Goal: Task Accomplishment & Management: Use online tool/utility

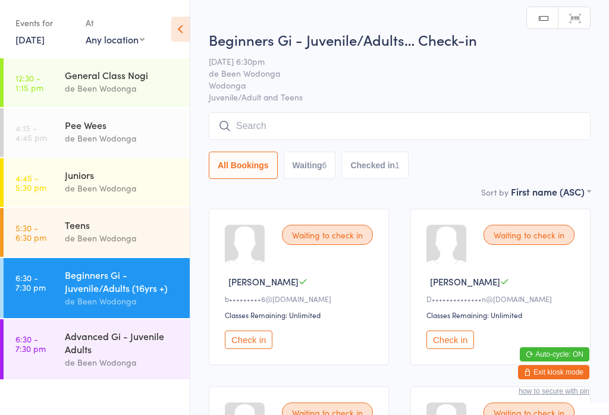
click at [319, 127] on input "search" at bounding box center [400, 125] width 382 height 27
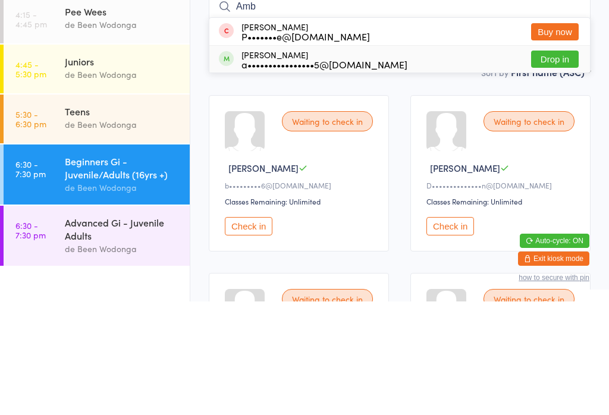
type input "Amb"
click at [550, 164] on button "Drop in" at bounding box center [555, 172] width 48 height 17
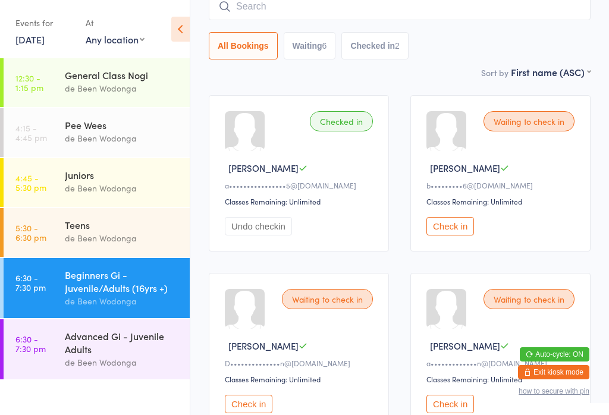
click at [106, 231] on div "Teens" at bounding box center [122, 224] width 115 height 13
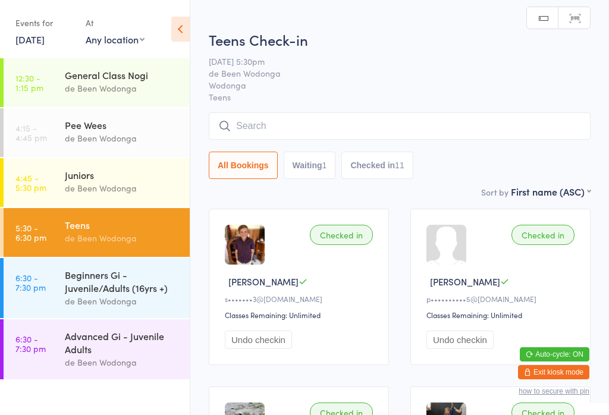
click at [123, 303] on div "de Been Wodonga" at bounding box center [122, 301] width 115 height 14
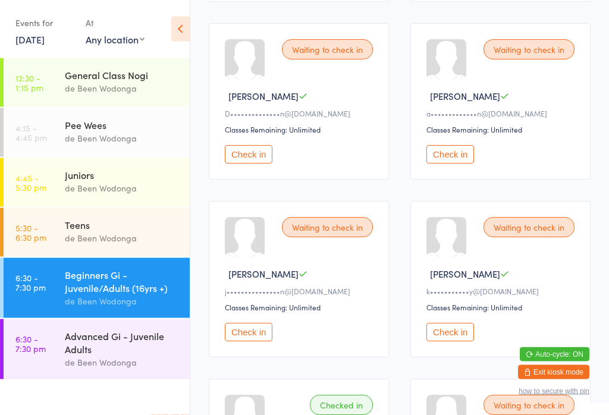
scroll to position [363, 0]
click at [243, 160] on button "Check in" at bounding box center [249, 154] width 48 height 18
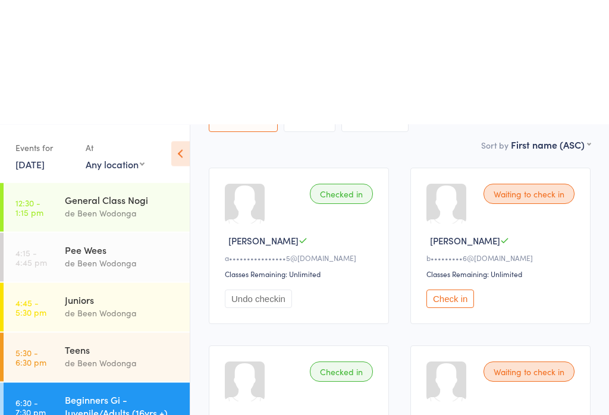
scroll to position [0, 0]
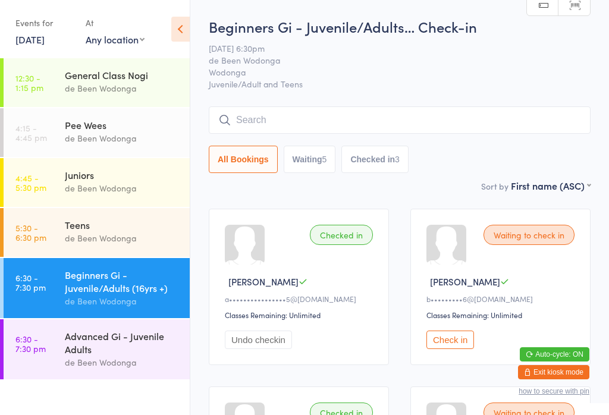
click at [303, 121] on input "search" at bounding box center [400, 119] width 382 height 27
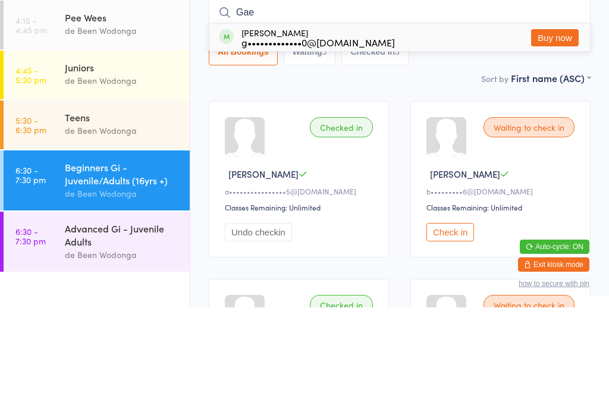
type input "Gae"
click at [562, 137] on button "Buy now" at bounding box center [555, 145] width 48 height 17
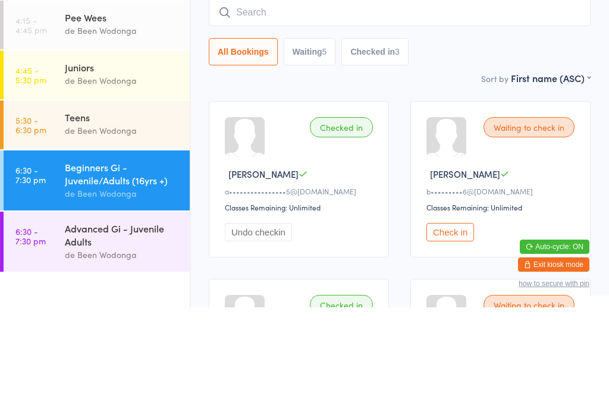
scroll to position [108, 0]
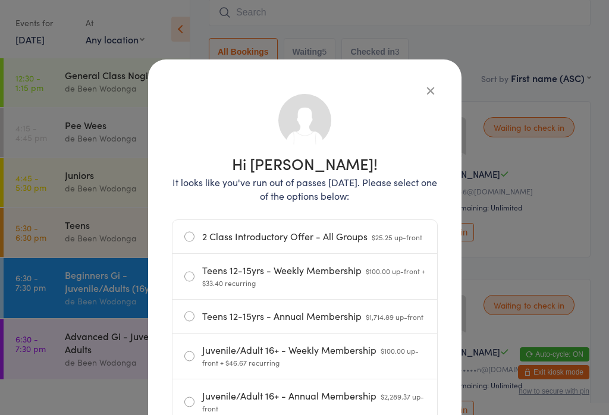
click at [429, 84] on icon "button" at bounding box center [430, 90] width 13 height 13
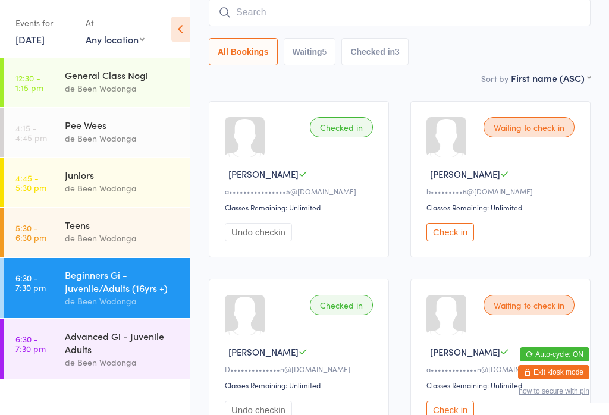
click at [128, 345] on div "Advanced Gi - Juvenile Adults" at bounding box center [122, 342] width 115 height 26
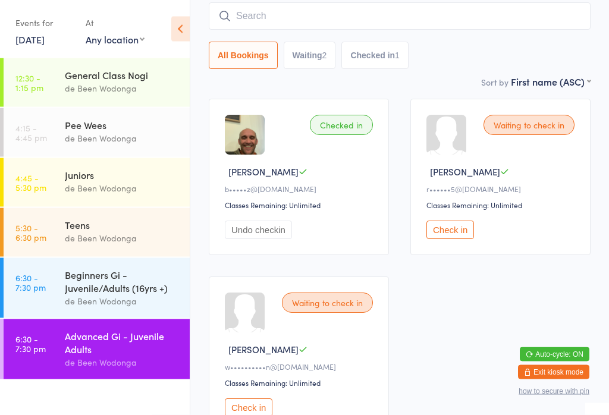
scroll to position [110, 0]
click at [460, 232] on button "Check in" at bounding box center [450, 230] width 48 height 18
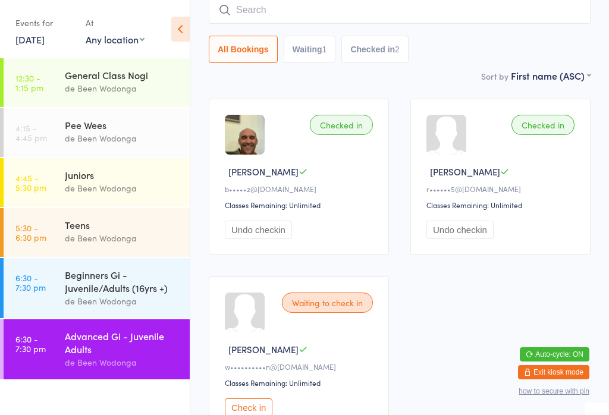
click at [114, 299] on div "de Been Wodonga" at bounding box center [122, 301] width 115 height 14
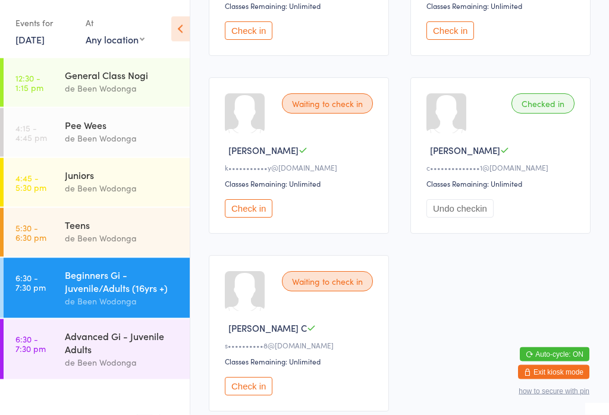
click at [248, 218] on button "Check in" at bounding box center [249, 209] width 48 height 18
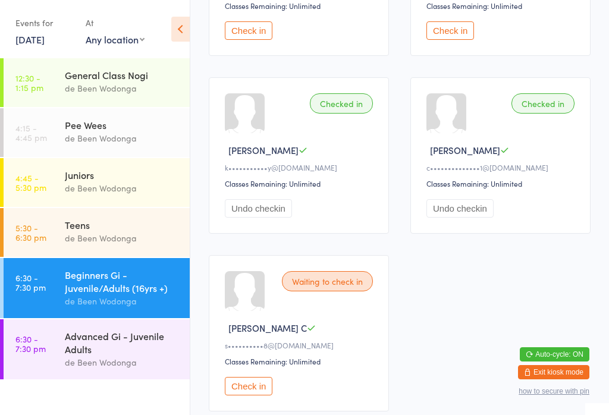
click at [60, 356] on link "6:30 - 7:30 pm Advanced Gi - Juvenile Adults de Been Wodonga" at bounding box center [97, 349] width 186 height 60
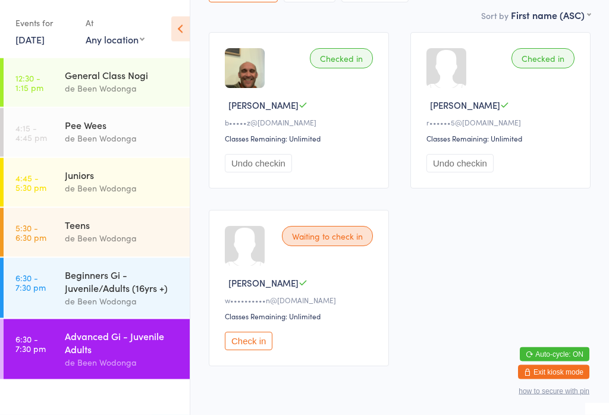
scroll to position [199, 0]
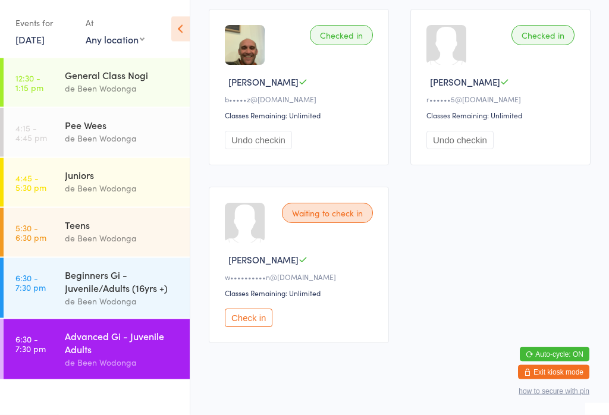
click at [244, 313] on div "Waiting to check in [PERSON_NAME] w••••••••••n@[DOMAIN_NAME] Classes Remaining:…" at bounding box center [299, 265] width 180 height 156
click at [239, 322] on button "Check in" at bounding box center [249, 318] width 48 height 18
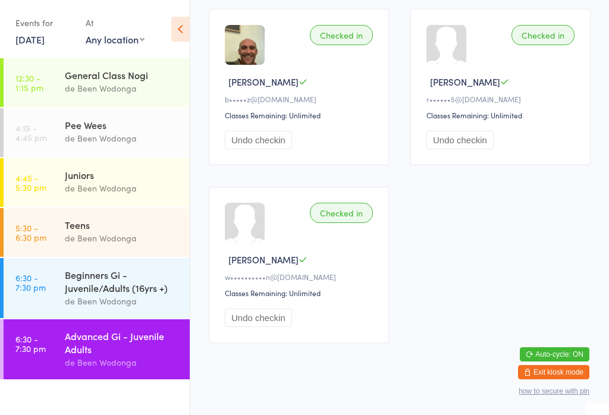
click at [100, 291] on div "Beginners Gi - Juvenile/Adults (16yrs +)" at bounding box center [122, 281] width 115 height 26
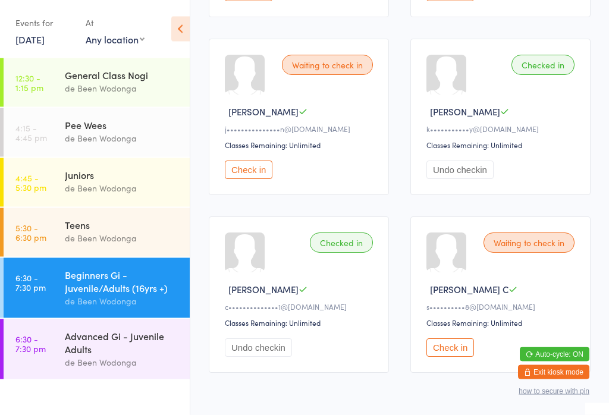
click at [443, 357] on button "Check in" at bounding box center [450, 348] width 48 height 18
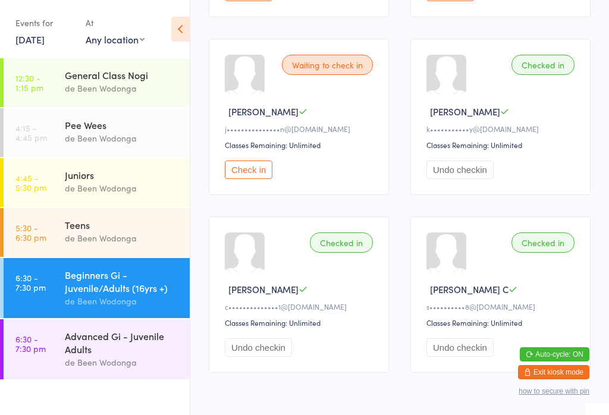
click at [118, 379] on div "Advanced Gi - Juvenile Adults de Been Wodonga" at bounding box center [127, 349] width 125 height 60
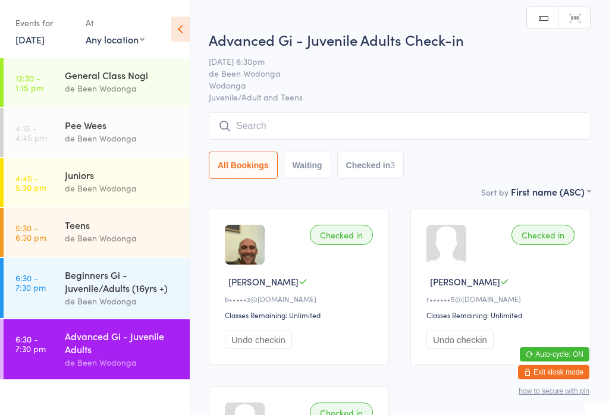
click at [326, 122] on input "search" at bounding box center [400, 125] width 382 height 27
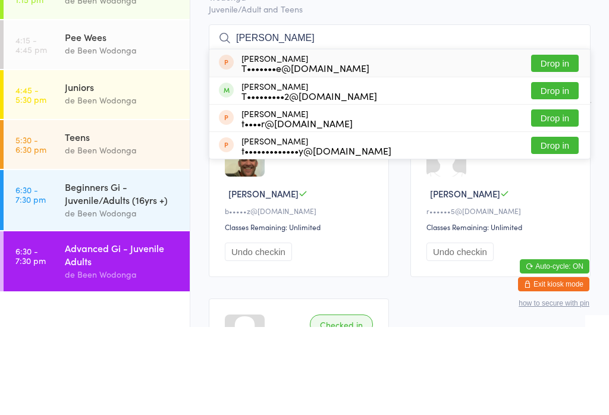
type input "[PERSON_NAME]"
click at [547, 170] on button "Drop in" at bounding box center [555, 178] width 48 height 17
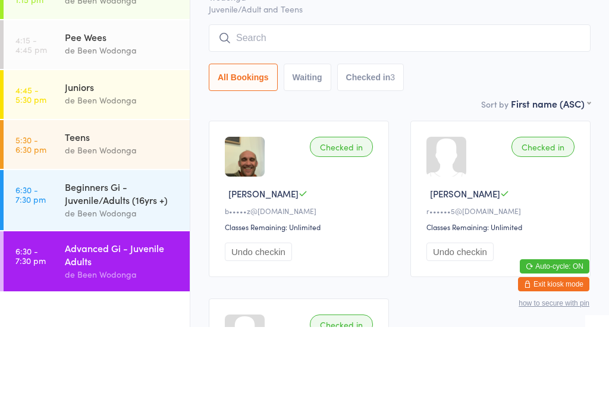
scroll to position [88, 0]
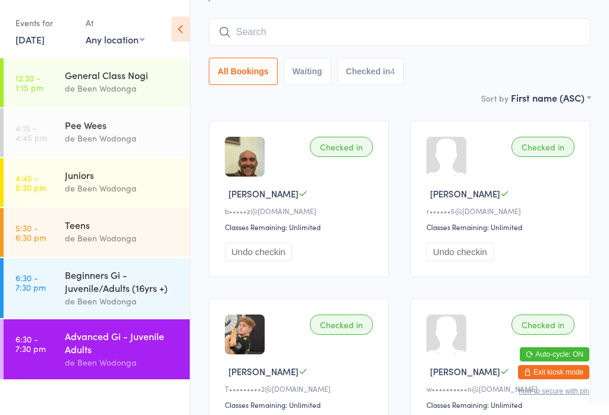
click at [71, 278] on div "Beginners Gi - Juvenile/Adults (16yrs +)" at bounding box center [122, 281] width 115 height 26
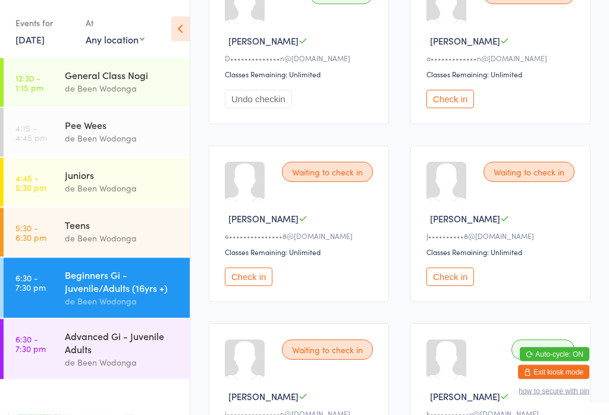
scroll to position [419, 0]
click at [446, 285] on button "Check in" at bounding box center [450, 276] width 48 height 18
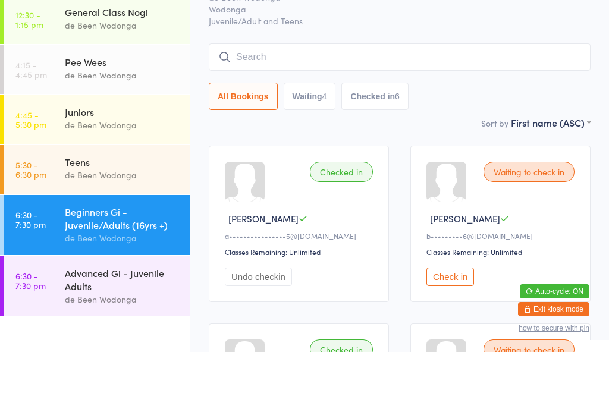
scroll to position [75, 0]
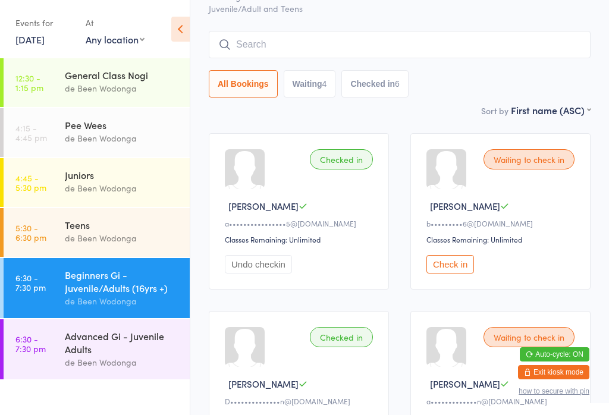
click at [454, 272] on button "Check in" at bounding box center [450, 264] width 48 height 18
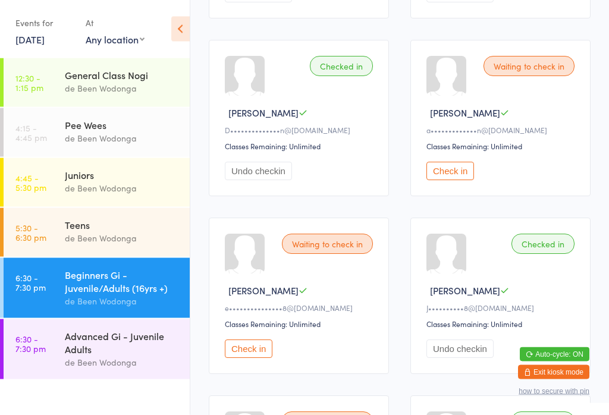
click at [468, 178] on button "Check in" at bounding box center [450, 171] width 48 height 18
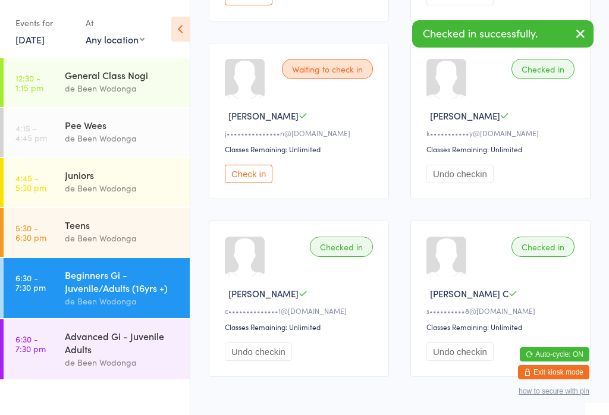
scroll to position [747, 0]
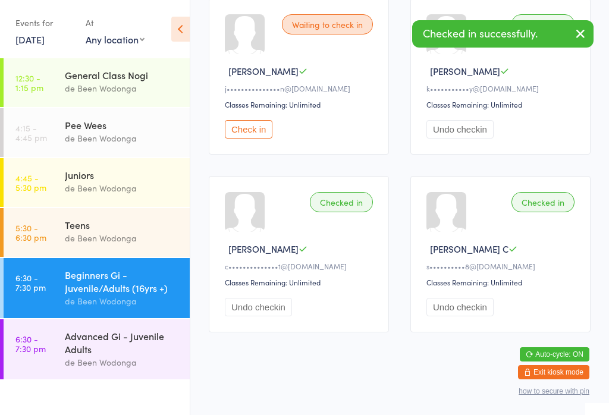
click at [125, 344] on div "Advanced Gi - Juvenile Adults" at bounding box center [122, 342] width 115 height 26
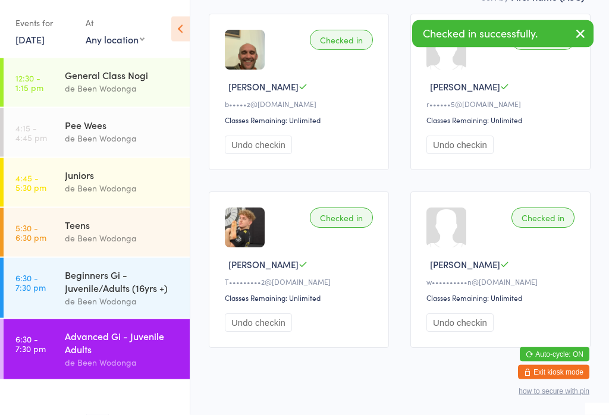
scroll to position [203, 0]
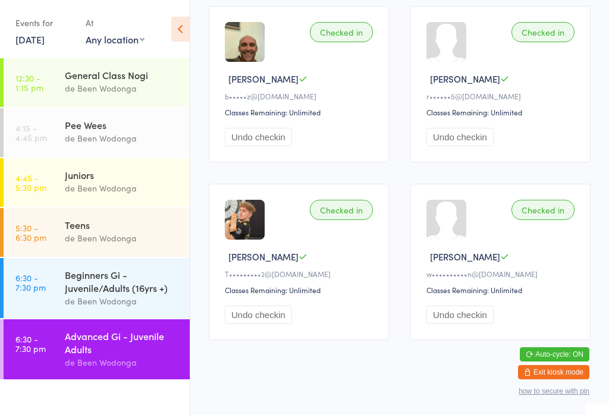
click at [147, 284] on div "Beginners Gi - Juvenile/Adults (16yrs +)" at bounding box center [122, 281] width 115 height 26
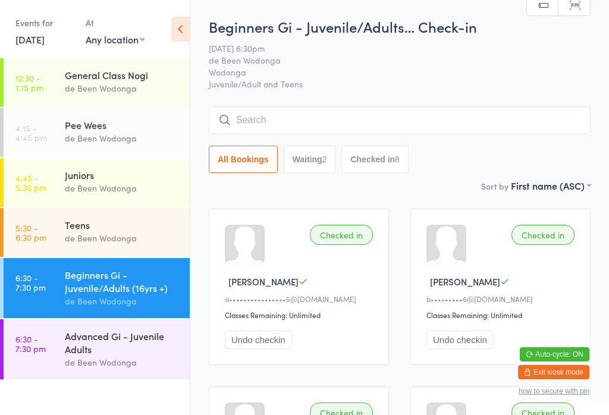
click at [23, 331] on link "6:30 - 7:30 pm Advanced Gi - Juvenile Adults de Been Wodonga" at bounding box center [97, 349] width 186 height 60
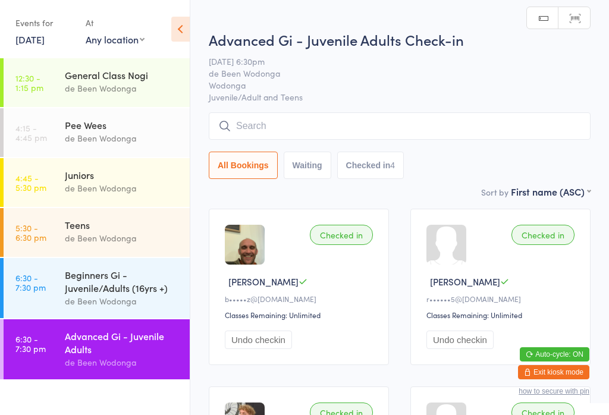
click at [253, 121] on input "search" at bounding box center [400, 125] width 382 height 27
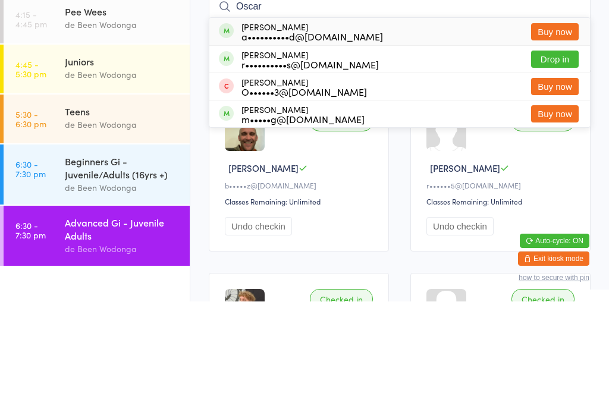
type input "Oscar"
click at [555, 164] on button "Drop in" at bounding box center [555, 172] width 48 height 17
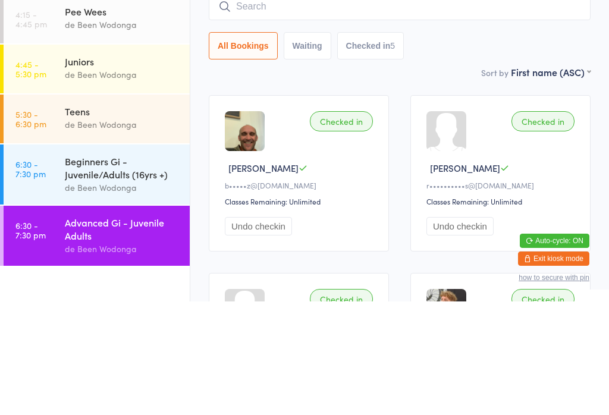
scroll to position [114, 0]
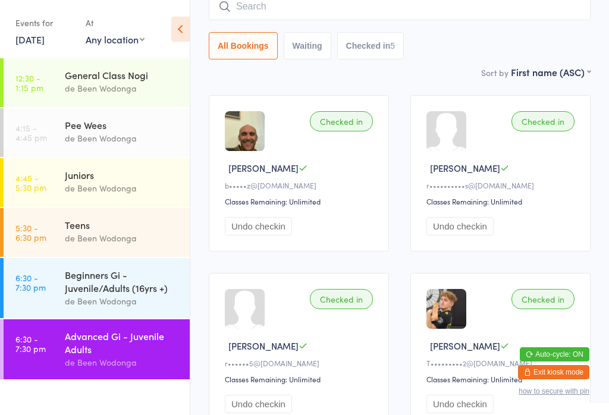
click at [139, 289] on div "Beginners Gi - Juvenile/Adults (16yrs +)" at bounding box center [122, 281] width 115 height 26
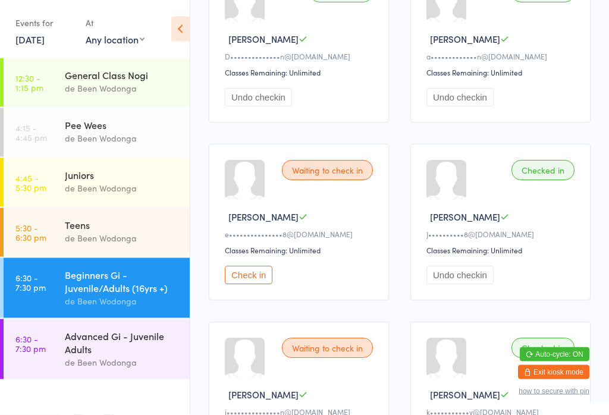
click at [253, 282] on button "Check in" at bounding box center [249, 275] width 48 height 18
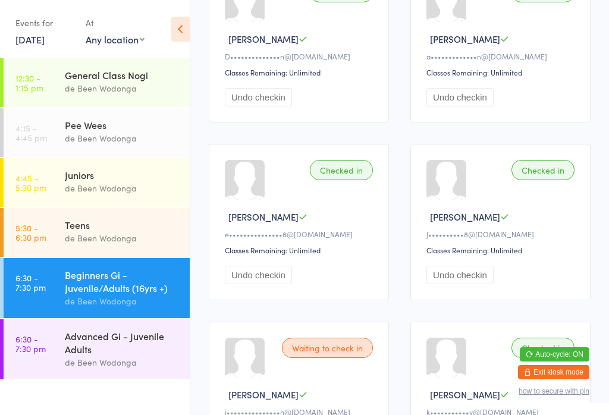
click at [66, 365] on div "de Been Wodonga" at bounding box center [122, 362] width 115 height 14
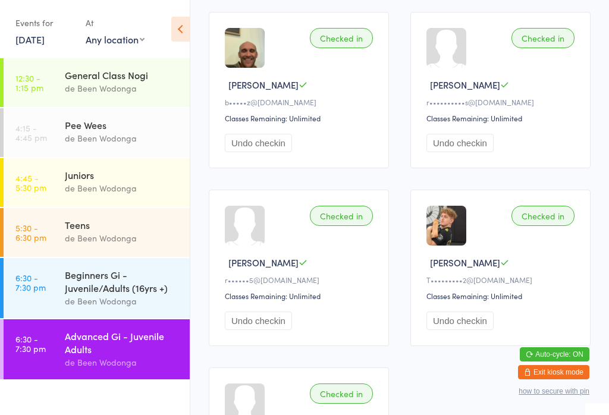
scroll to position [196, 0]
